Goal: Find specific page/section

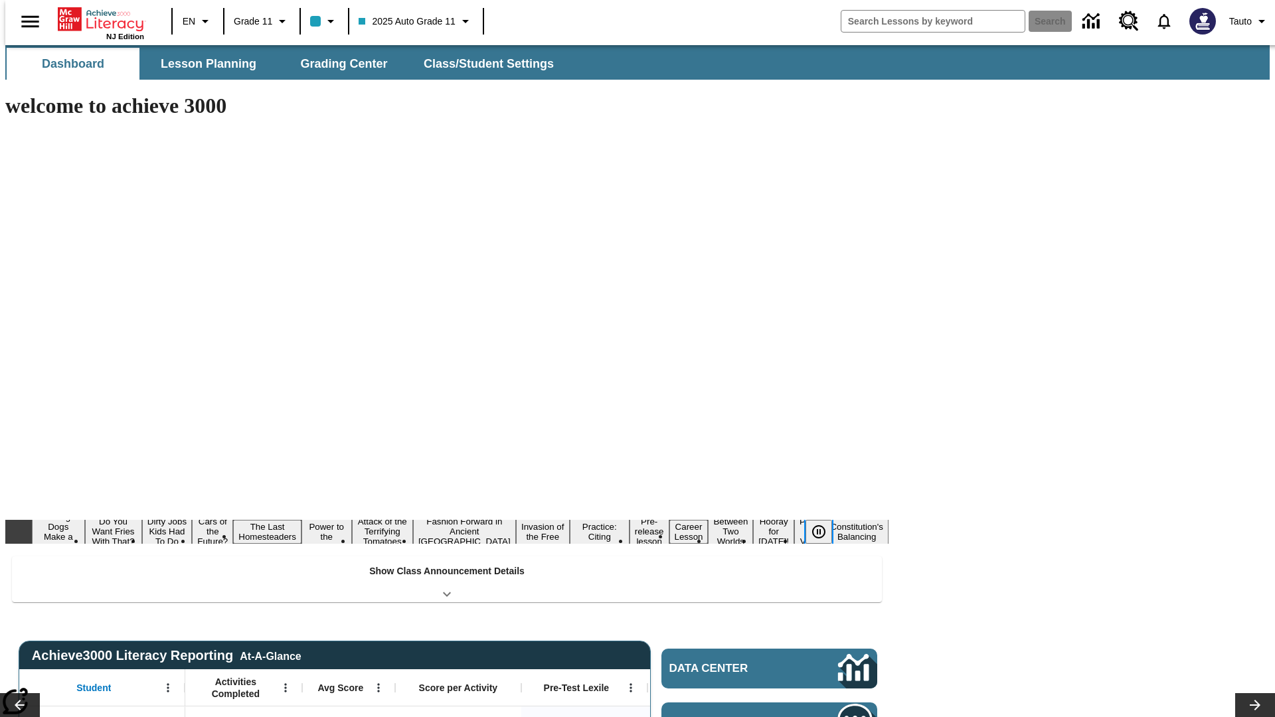
click at [824, 524] on icon "Pause" at bounding box center [819, 532] width 16 height 16
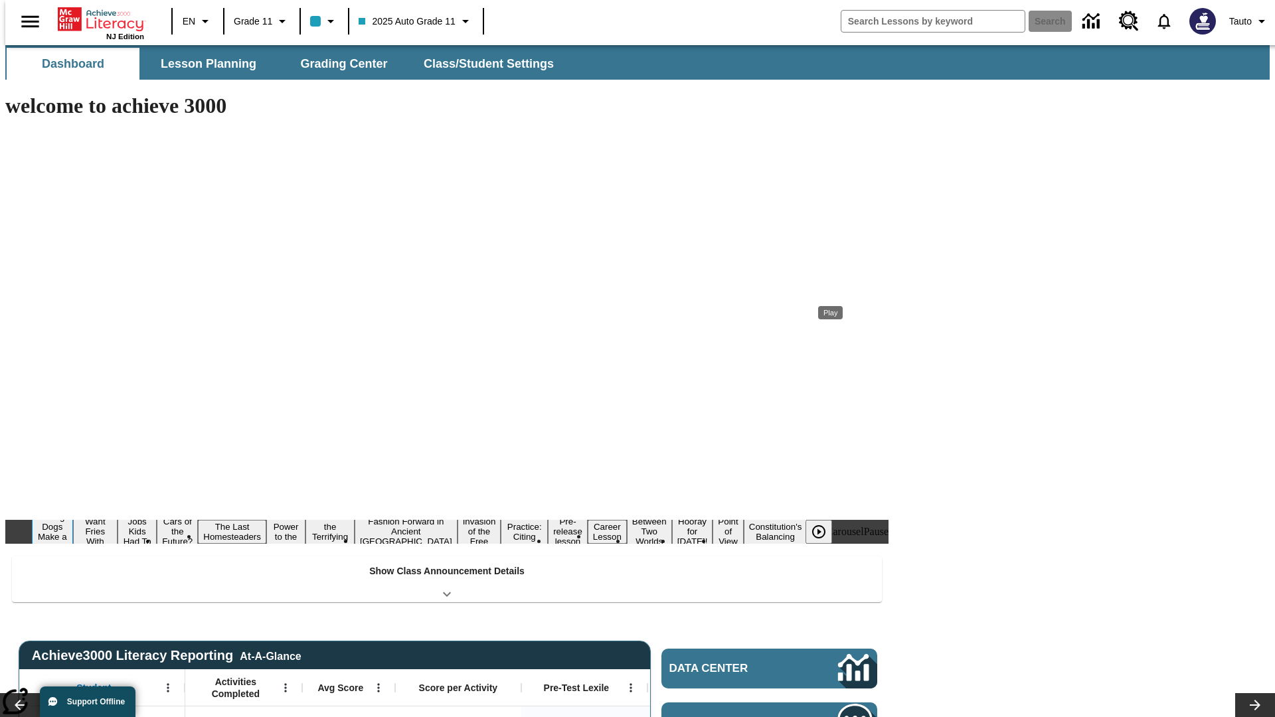
click at [73, 511] on button "Diving Dogs Make a Splash" at bounding box center [52, 532] width 41 height 42
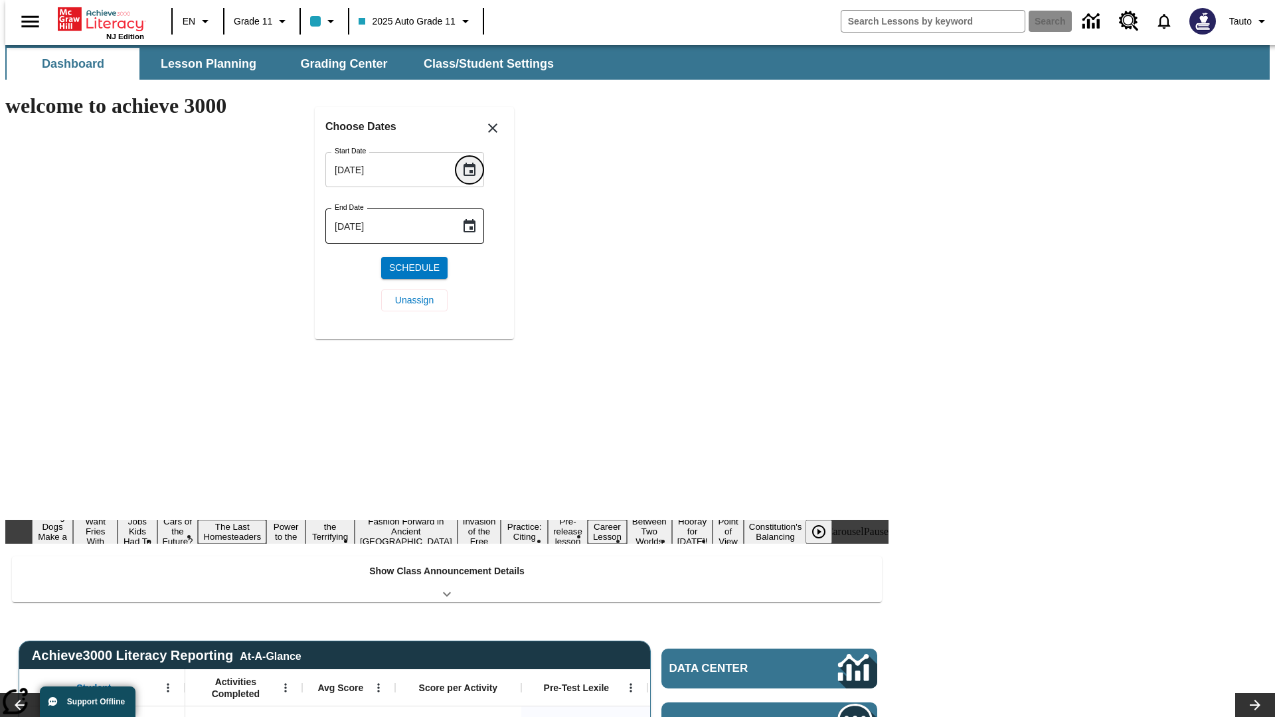
click at [474, 169] on icon "Choose date, selected date is Sep 26, 2025" at bounding box center [469, 169] width 12 height 13
